Goal: Information Seeking & Learning: Learn about a topic

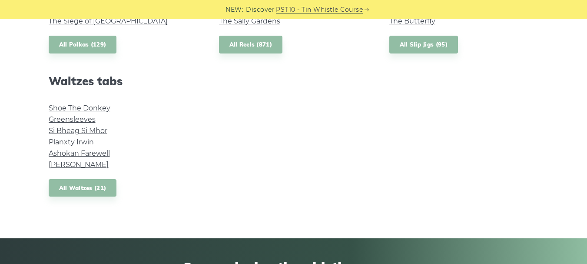
scroll to position [765, 0]
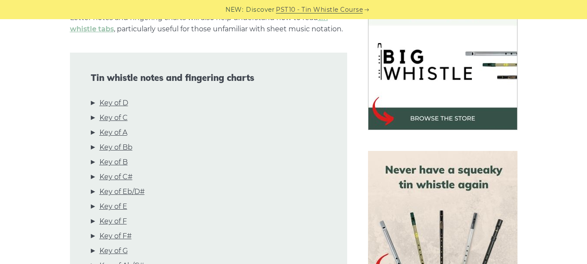
scroll to position [290, 0]
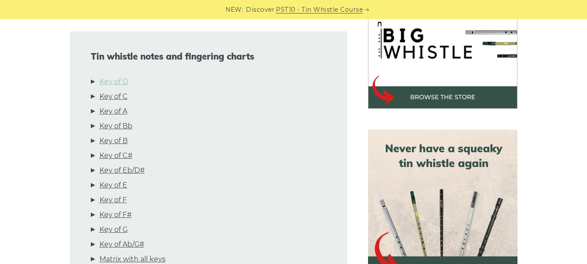
click at [123, 79] on link "Key of D" at bounding box center [114, 81] width 29 height 11
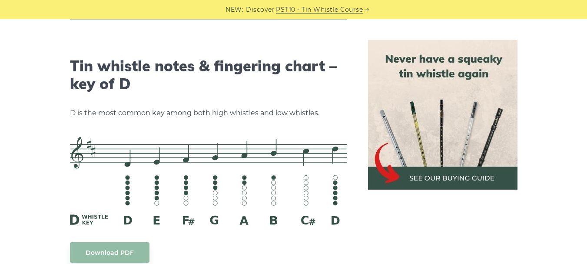
scroll to position [1355, 0]
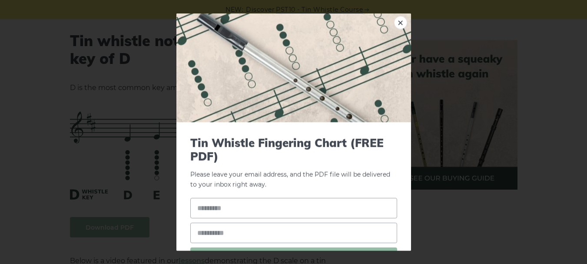
click at [395, 24] on link "×" at bounding box center [400, 22] width 13 height 13
